Goal: Complete application form

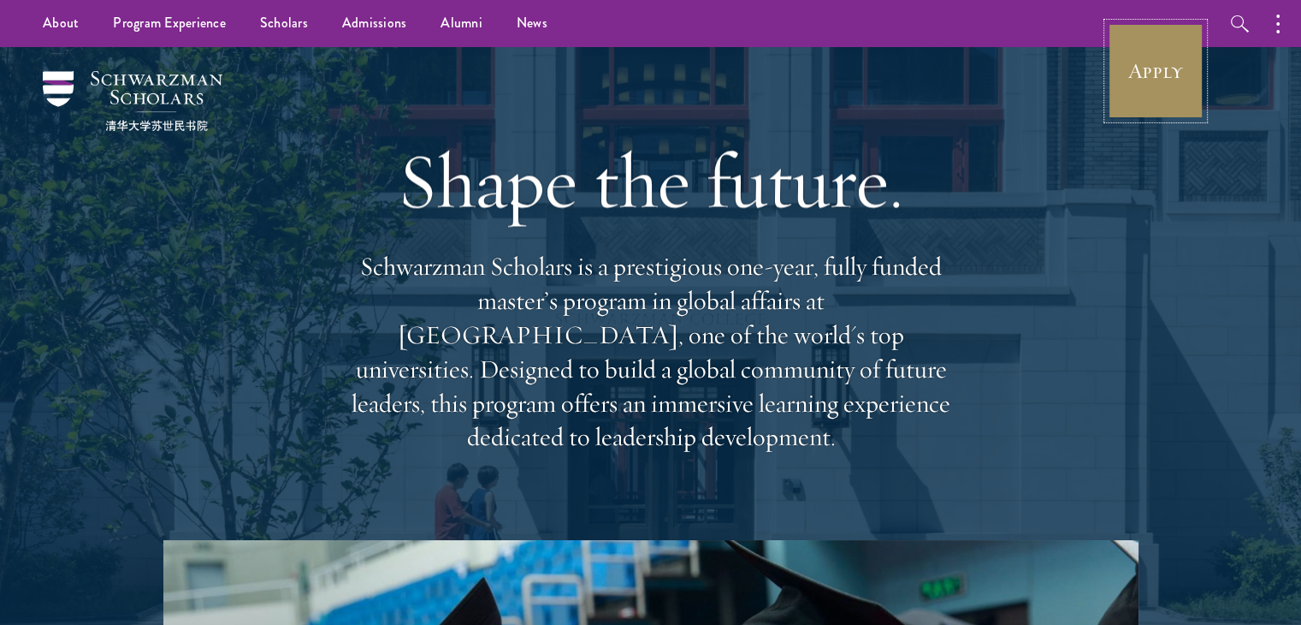
click at [1163, 73] on link "Apply" at bounding box center [1156, 71] width 96 height 96
click at [1160, 71] on link "Apply" at bounding box center [1156, 71] width 96 height 96
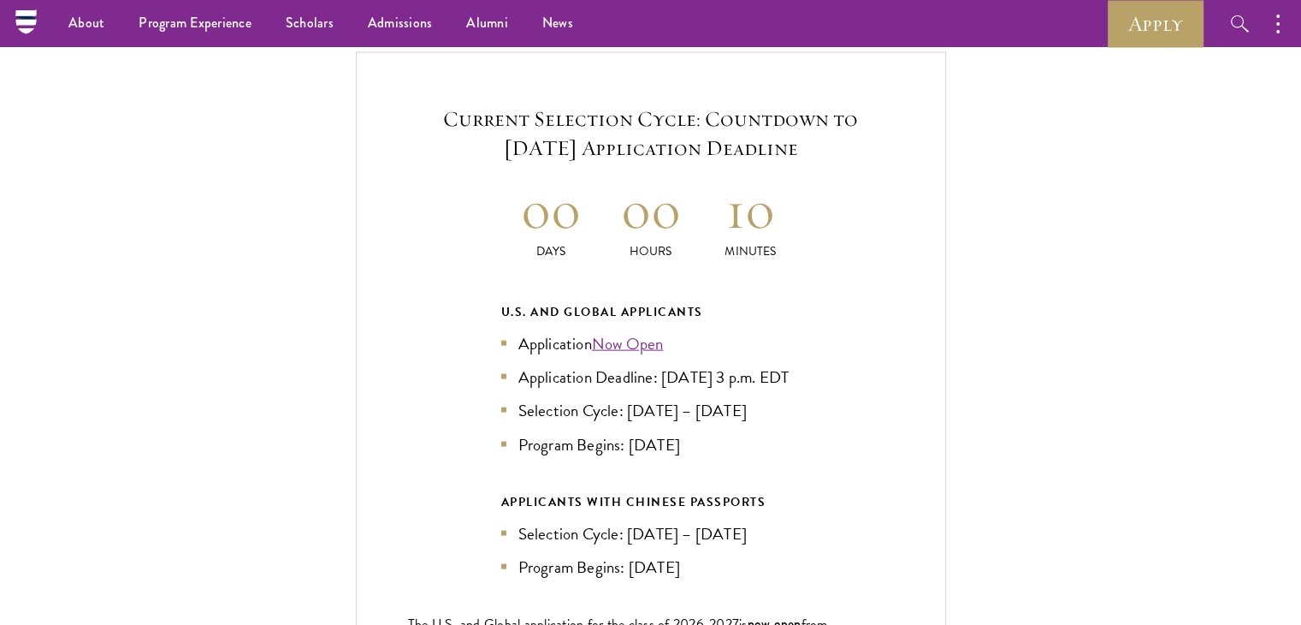
scroll to position [3594, 0]
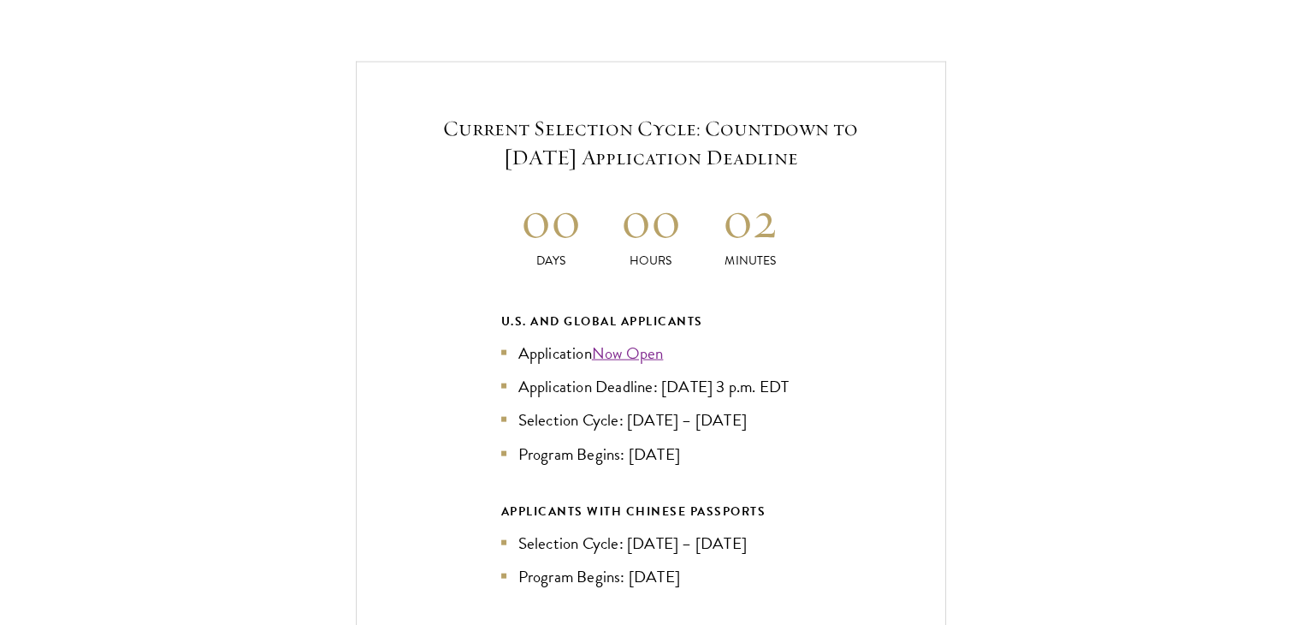
scroll to position [3679, 0]
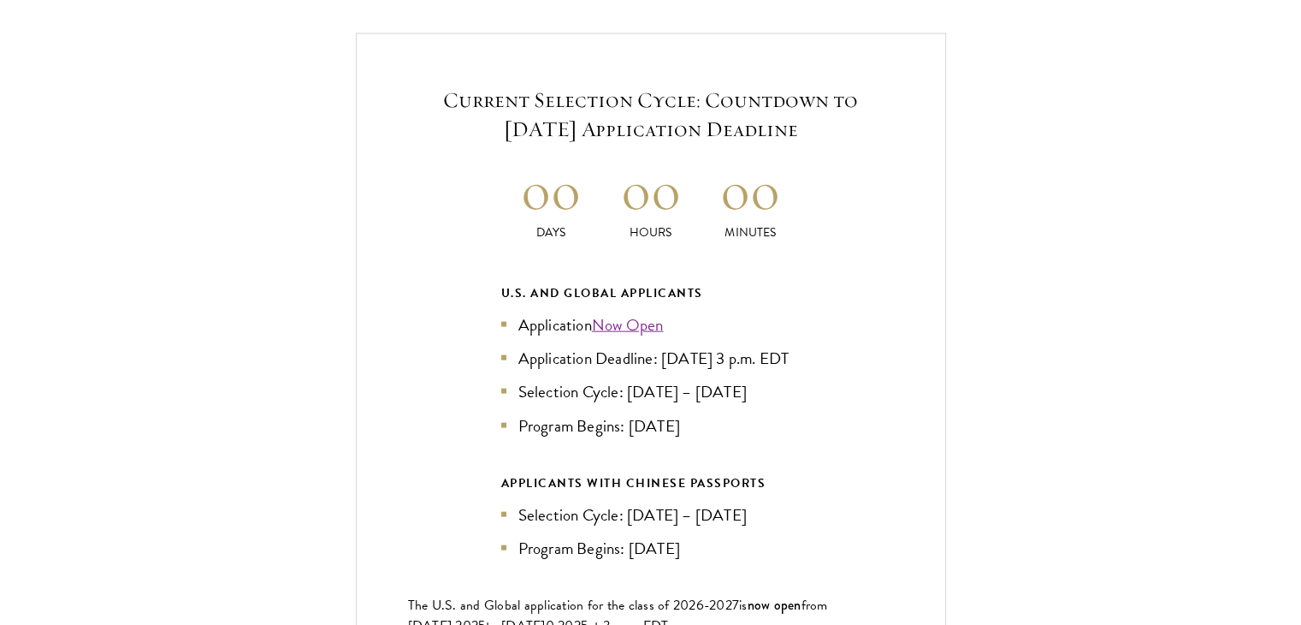
drag, startPoint x: 1047, startPoint y: 507, endPoint x: 584, endPoint y: 137, distance: 593.6
click at [584, 137] on h5 "Current Selection Cycle: Countdown to September 10, 2025 Application Deadline" at bounding box center [651, 115] width 486 height 58
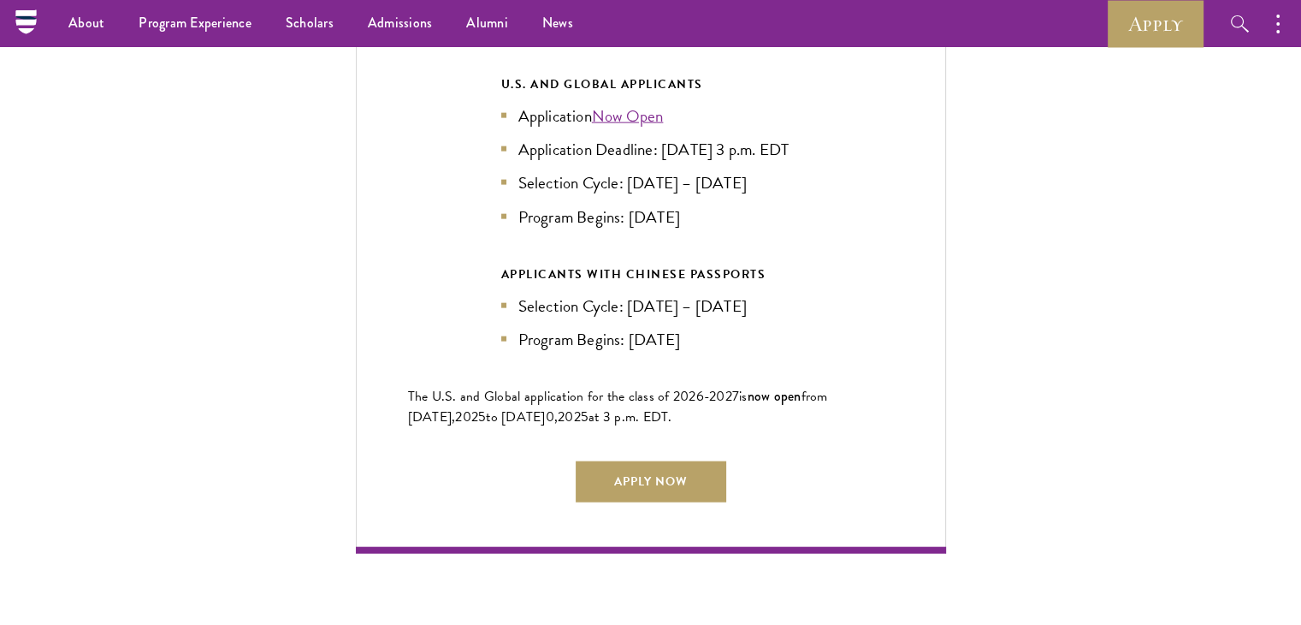
scroll to position [3851, 0]
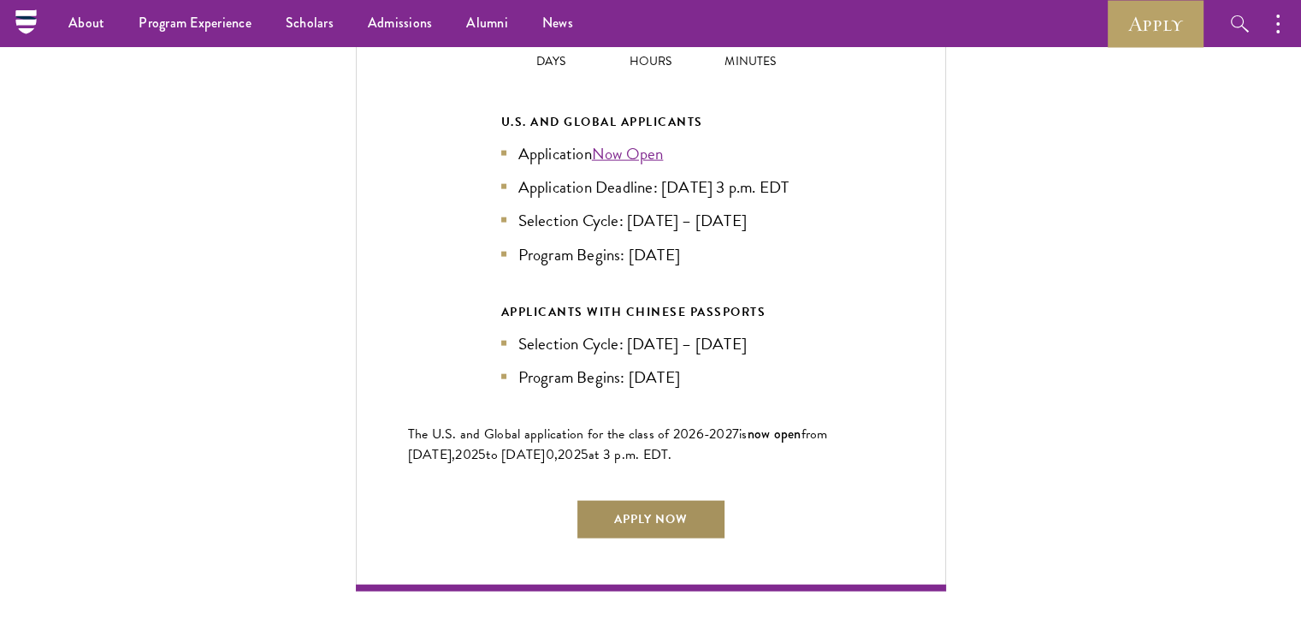
click at [671, 540] on link "Apply Now" at bounding box center [651, 519] width 151 height 41
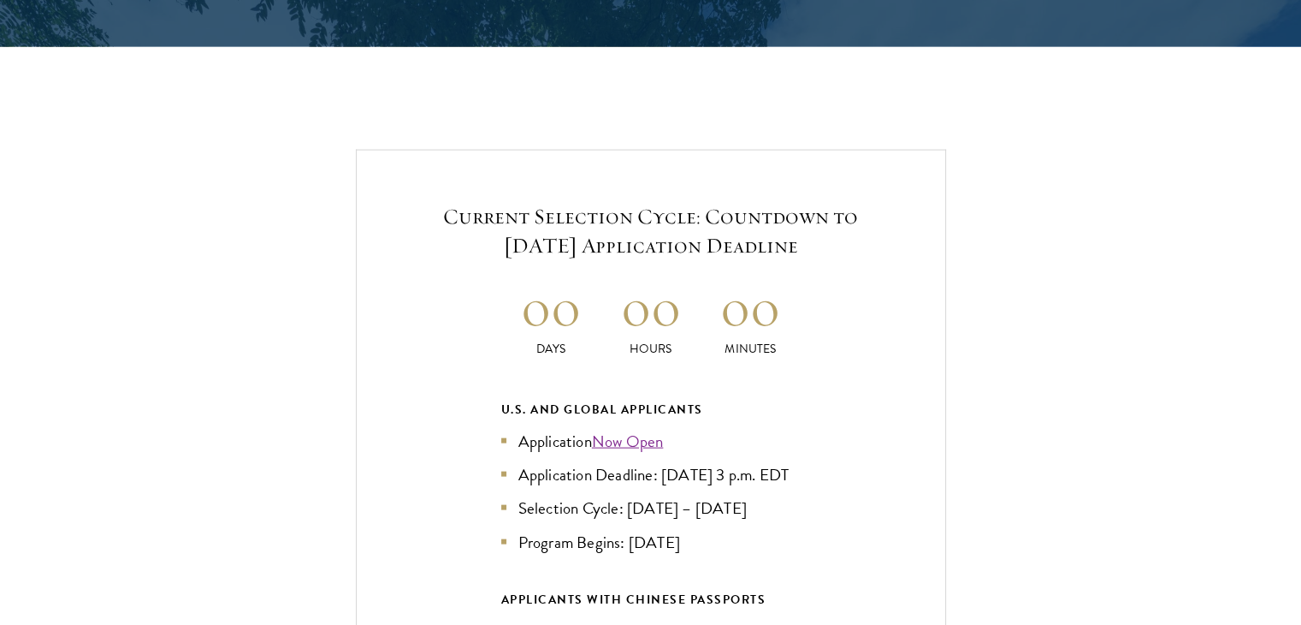
scroll to position [3594, 0]
